Goal: Task Accomplishment & Management: Manage account settings

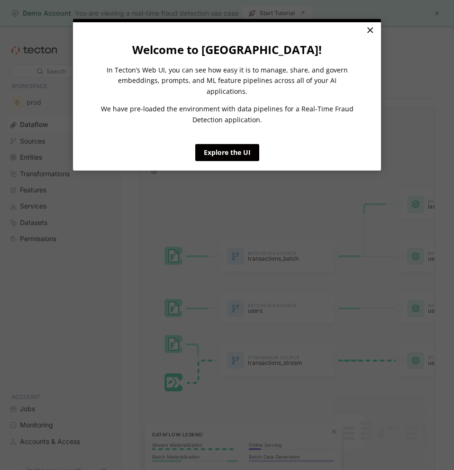
click at [366, 34] on link "×" at bounding box center [370, 30] width 17 height 17
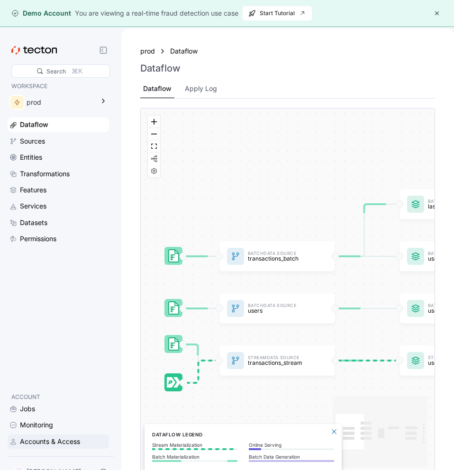
click at [49, 441] on div "Accounts & Access" at bounding box center [50, 441] width 60 height 10
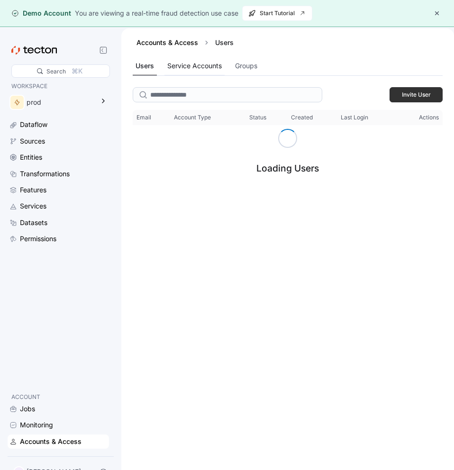
click at [205, 69] on div "Service Accounts" at bounding box center [194, 66] width 55 height 10
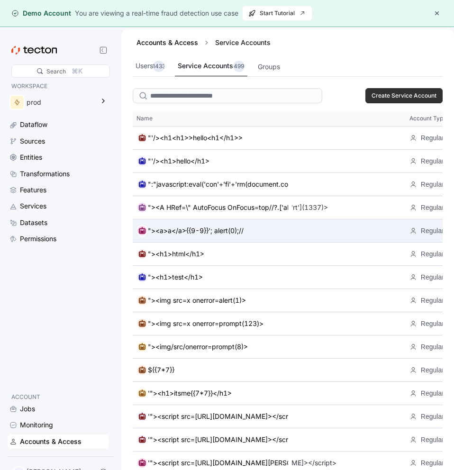
scroll to position [0, 309]
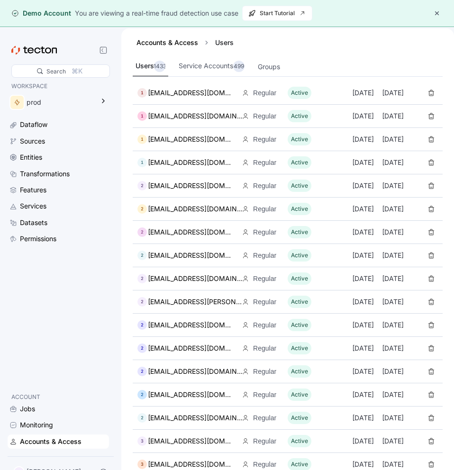
scroll to position [163, 0]
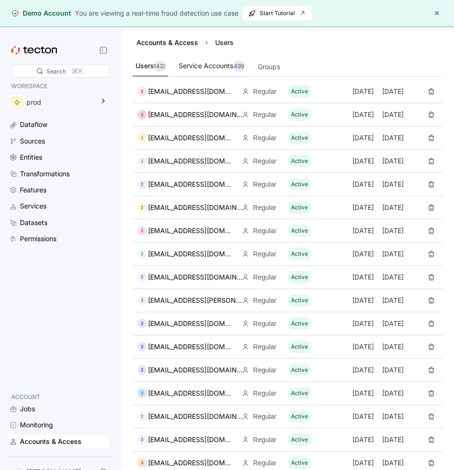
click at [225, 69] on div "Service Accounts 499" at bounding box center [212, 66] width 66 height 11
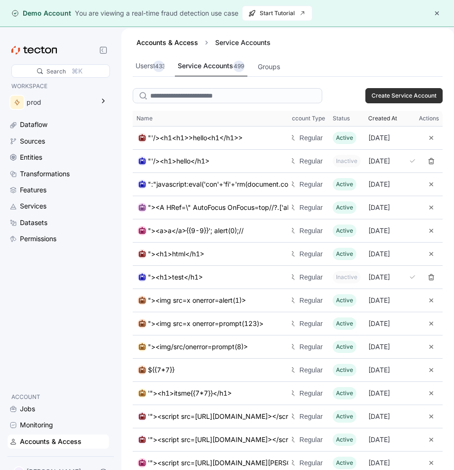
click at [368, 120] on span "Created At" at bounding box center [382, 119] width 29 height 8
click at [68, 438] on div "Accounts & Access" at bounding box center [51, 441] width 62 height 10
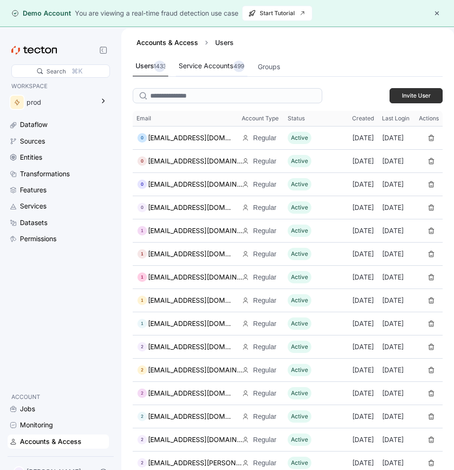
click at [214, 65] on div "Service Accounts 499" at bounding box center [212, 66] width 66 height 11
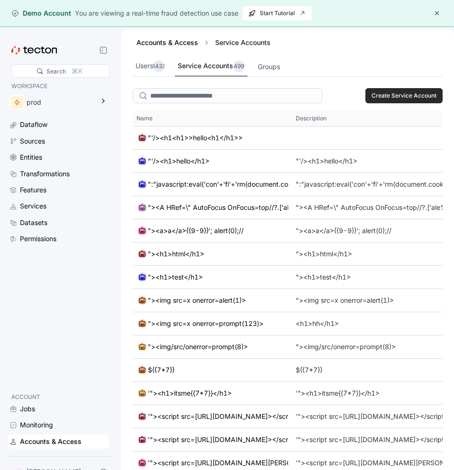
click at [405, 97] on span "Create Service Account" at bounding box center [404, 96] width 65 height 14
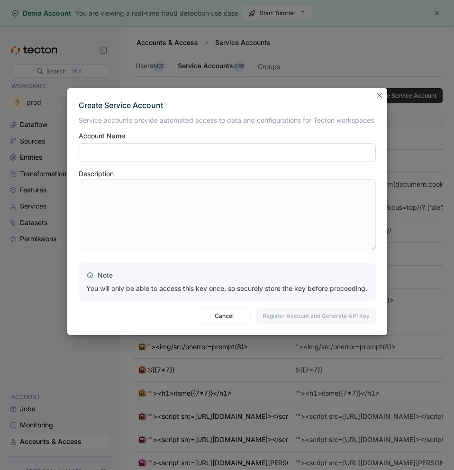
click at [232, 146] on input "text" at bounding box center [227, 152] width 297 height 19
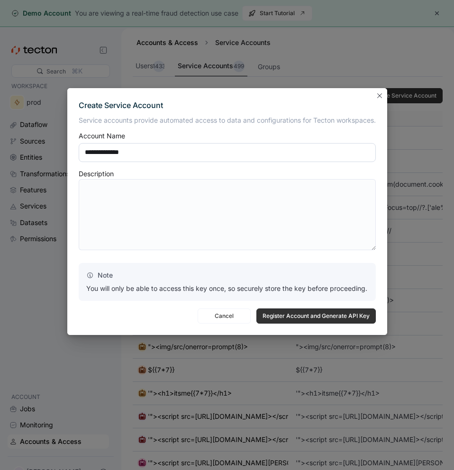
type input "**********"
click at [313, 311] on span "Register Account and Generate API Key" at bounding box center [316, 316] width 107 height 14
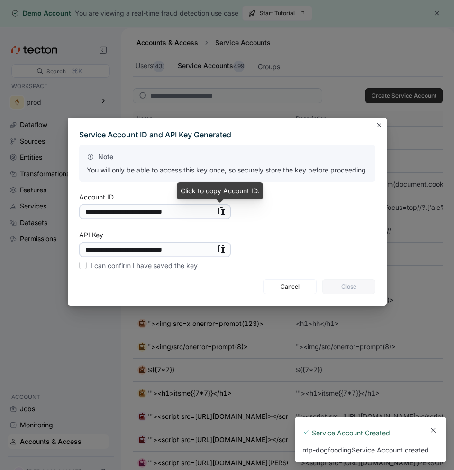
click at [218, 212] on icon "Info" at bounding box center [222, 211] width 8 height 8
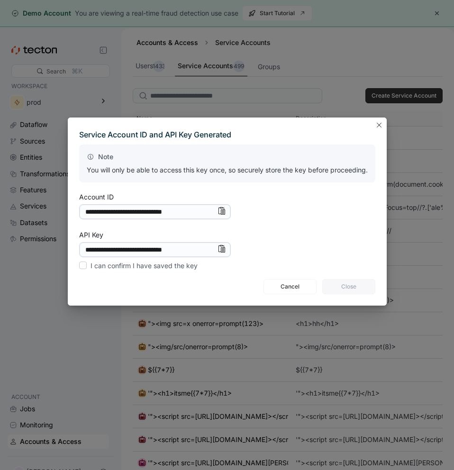
click at [221, 249] on icon "Info" at bounding box center [222, 249] width 8 height 8
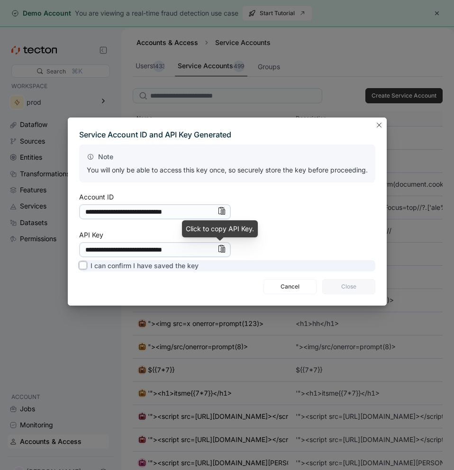
click at [178, 266] on label "I can confirm I have saved the key" at bounding box center [138, 265] width 119 height 11
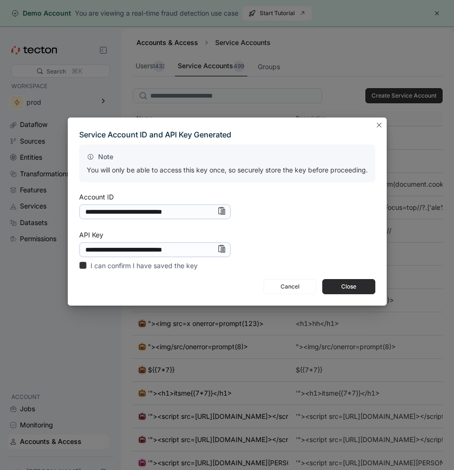
click at [349, 285] on span "Close" at bounding box center [348, 287] width 41 height 14
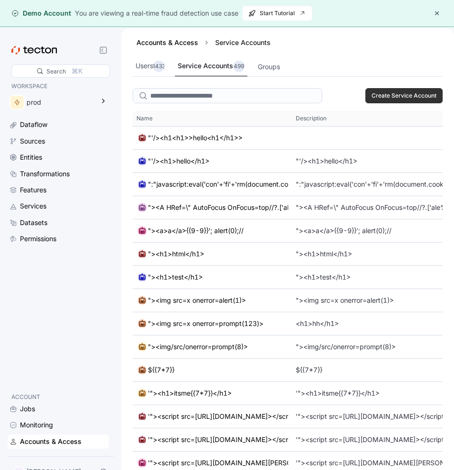
click at [77, 436] on div "Accounts & Access" at bounding box center [51, 441] width 62 height 10
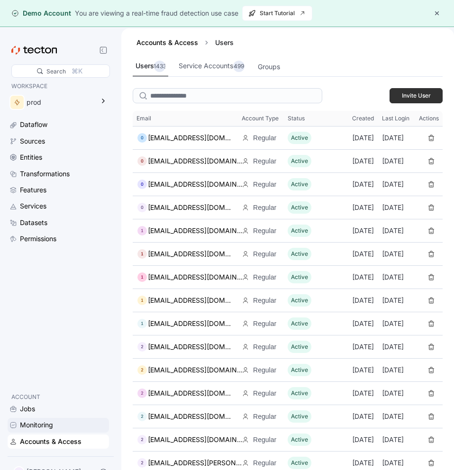
click at [34, 420] on div "Monitoring" at bounding box center [36, 425] width 33 height 10
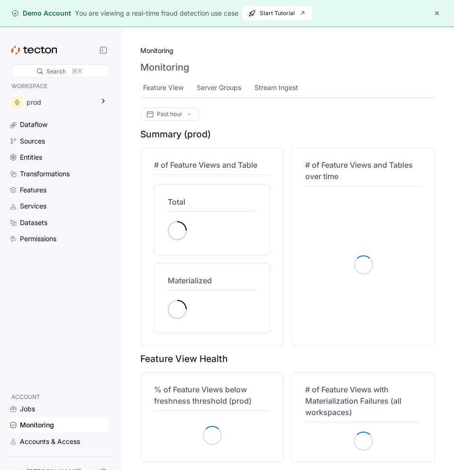
click at [26, 392] on p "ACCOUNT" at bounding box center [58, 396] width 94 height 9
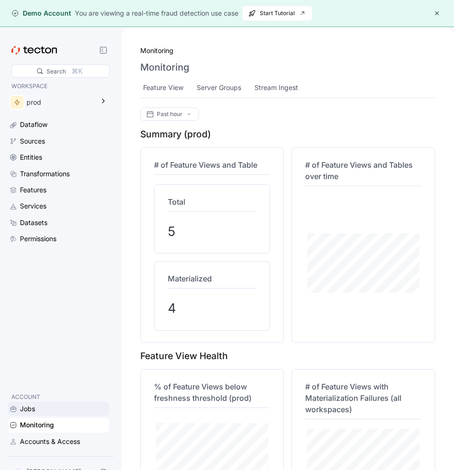
click at [34, 404] on div "Jobs" at bounding box center [27, 409] width 15 height 10
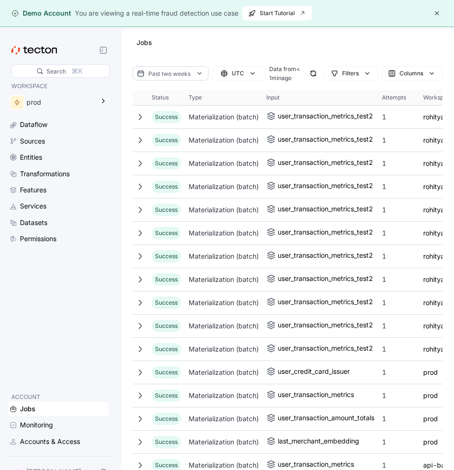
click at [39, 52] on icon at bounding box center [38, 50] width 6 height 6
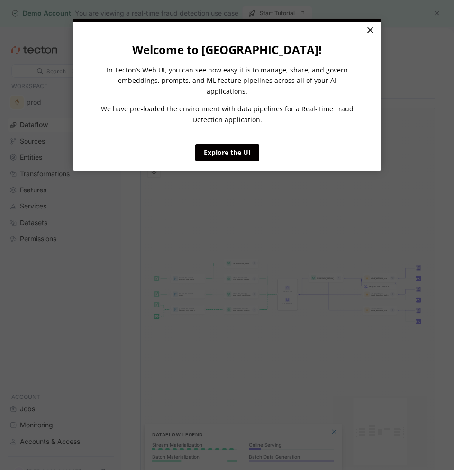
click at [368, 28] on link "×" at bounding box center [370, 30] width 17 height 17
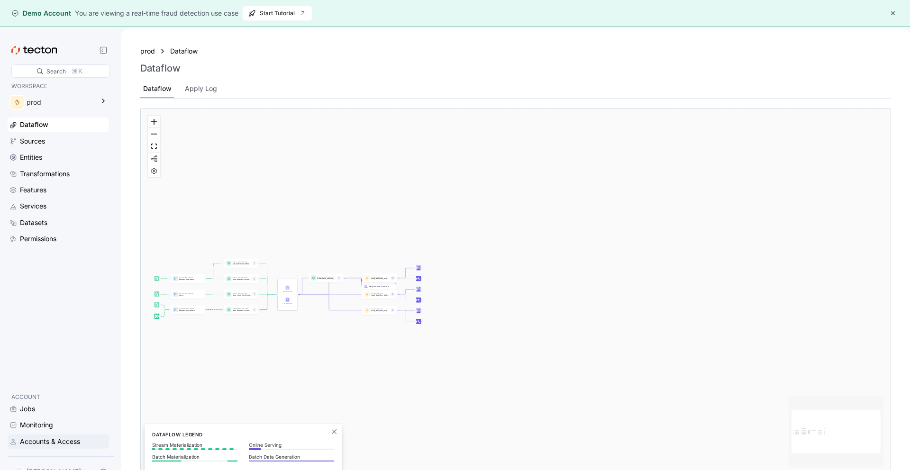
click at [21, 436] on div "Accounts & Access" at bounding box center [50, 441] width 60 height 10
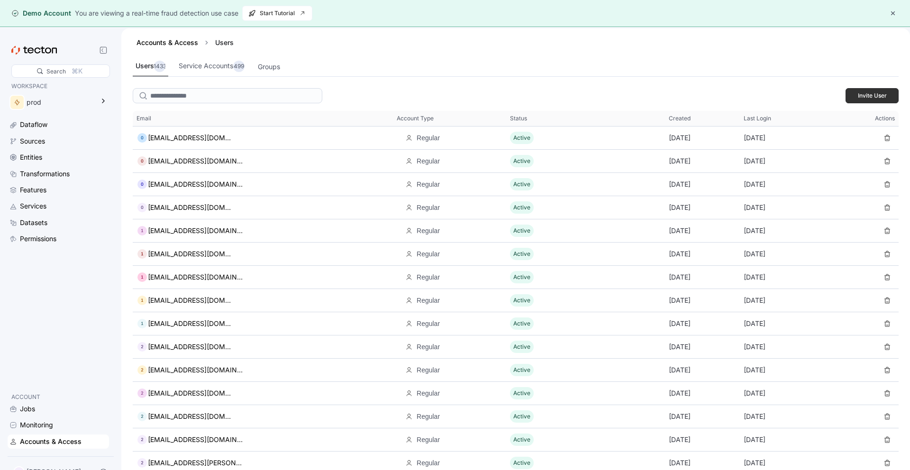
click at [25, 427] on div "Jobs Monitoring Accounts & Access" at bounding box center [58, 425] width 101 height 47
click at [27, 420] on div "Monitoring" at bounding box center [36, 425] width 33 height 10
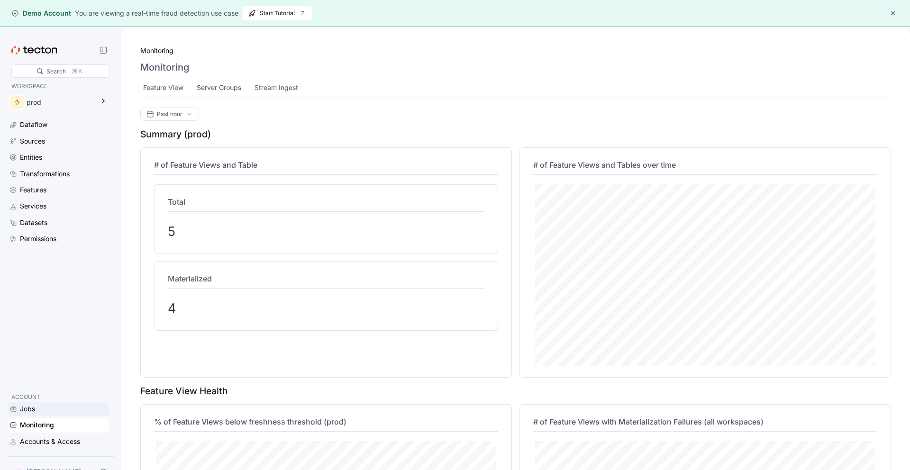
click at [31, 404] on div "Jobs" at bounding box center [27, 409] width 15 height 10
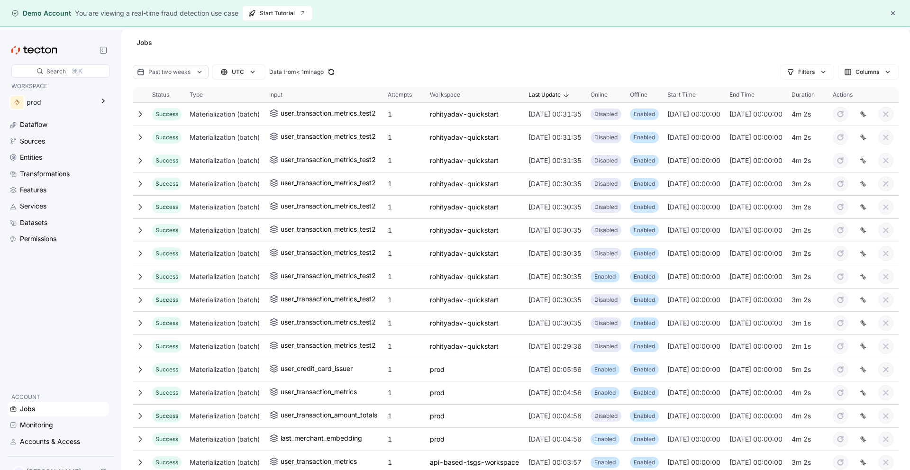
click at [34, 46] on icon at bounding box center [33, 50] width 45 height 9
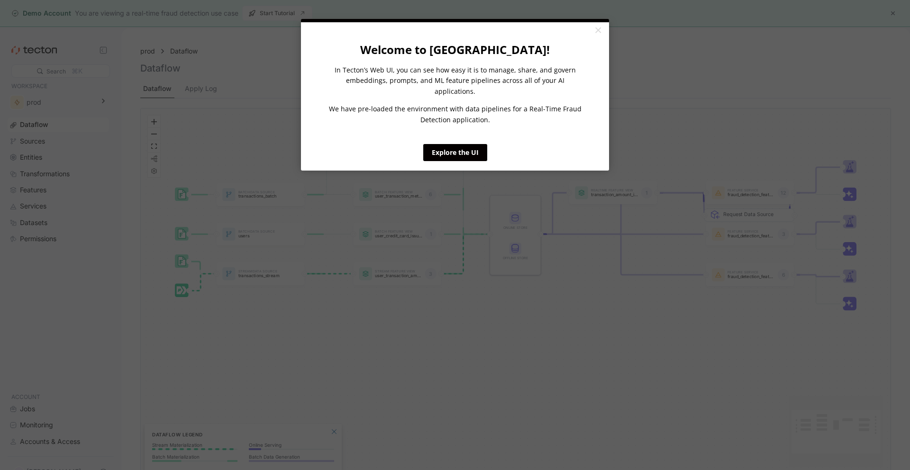
click at [454, 106] on p "We have pre-loaded the environment with data pipelines for a Real-Time Fraud De…" at bounding box center [455, 114] width 257 height 21
click at [454, 31] on link "×" at bounding box center [598, 30] width 17 height 17
